Goal: Transaction & Acquisition: Obtain resource

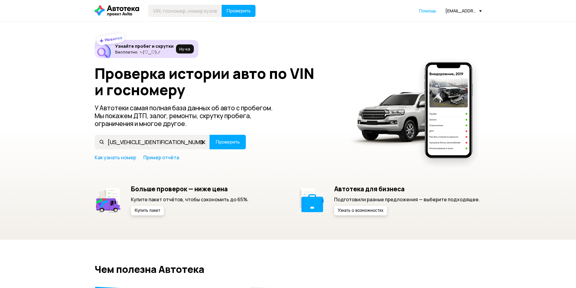
type input "[US_VEHICLE_IDENTIFICATION_NUMBER]"
drag, startPoint x: 0, startPoint y: 0, endPoint x: 225, endPoint y: 140, distance: 264.7
click at [225, 140] on span "Проверить" at bounding box center [228, 142] width 24 height 5
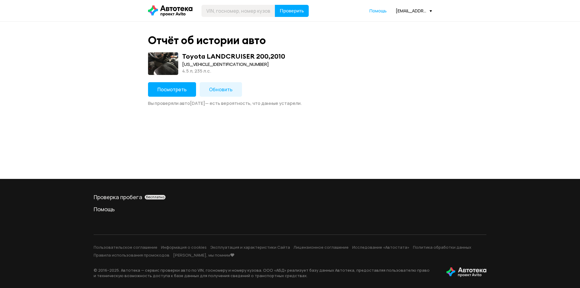
click at [203, 87] on button "Обновить" at bounding box center [221, 89] width 42 height 15
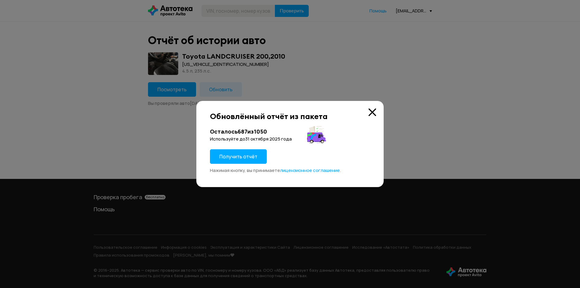
click at [235, 163] on button "Получить отчёт" at bounding box center [238, 156] width 57 height 15
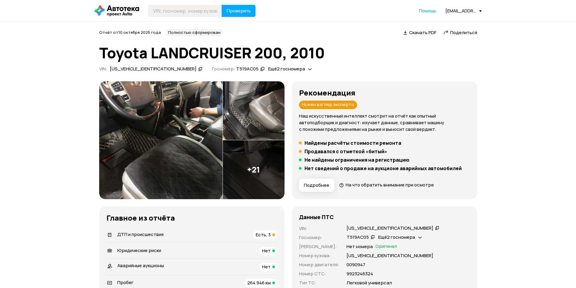
click at [415, 34] on span "Скачать PDF" at bounding box center [422, 32] width 27 height 6
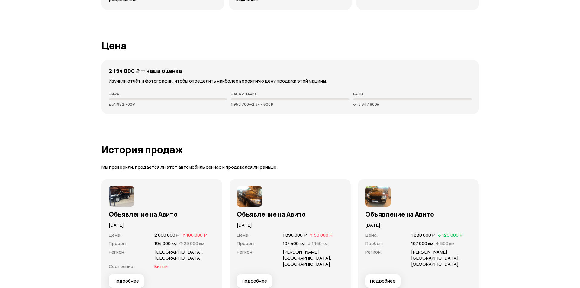
scroll to position [1753, 0]
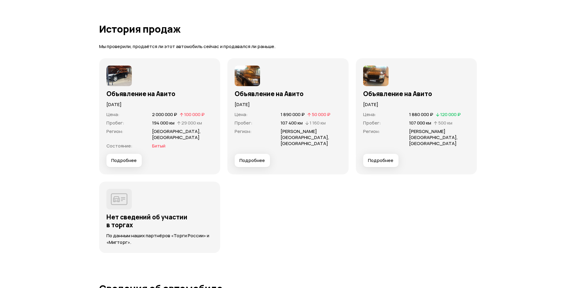
click at [128, 158] on span "Подробнее" at bounding box center [123, 160] width 25 height 6
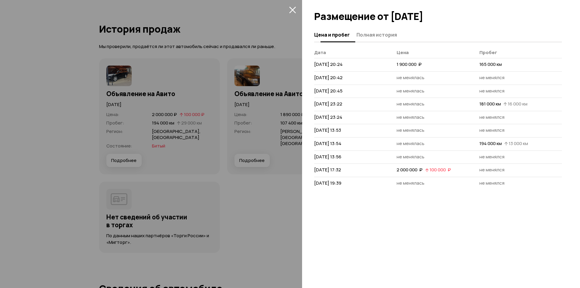
click at [385, 34] on span "Полная история" at bounding box center [377, 35] width 41 height 6
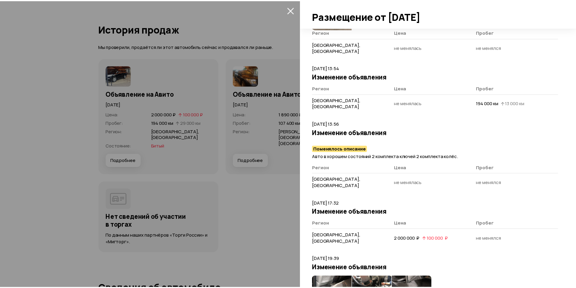
scroll to position [450, 0]
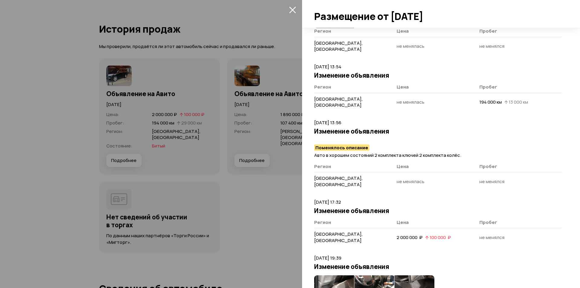
click at [252, 216] on div at bounding box center [290, 144] width 580 height 288
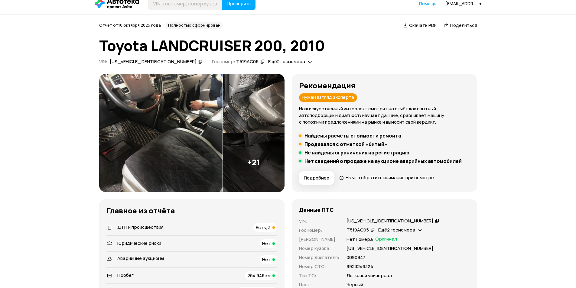
scroll to position [5, 0]
